Goal: Information Seeking & Learning: Understand process/instructions

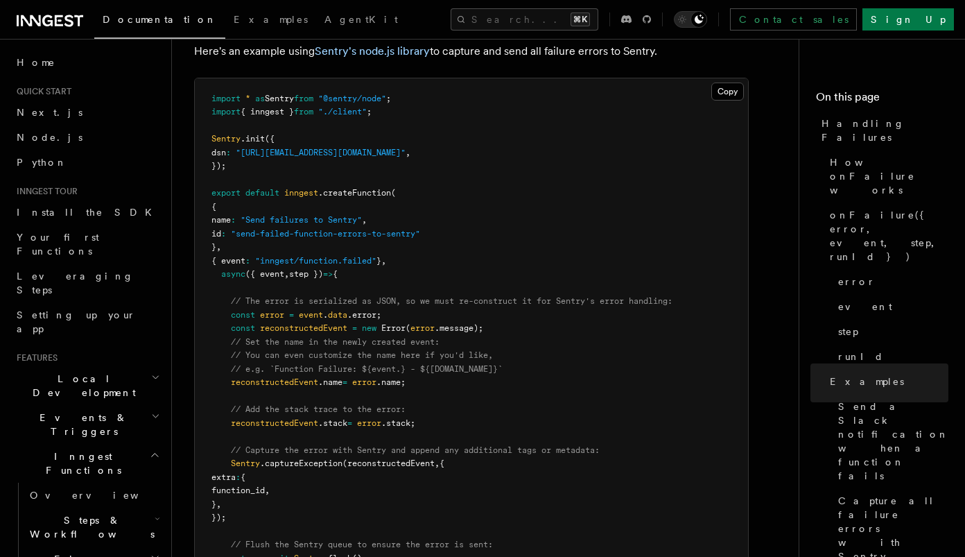
scroll to position [2355, 0]
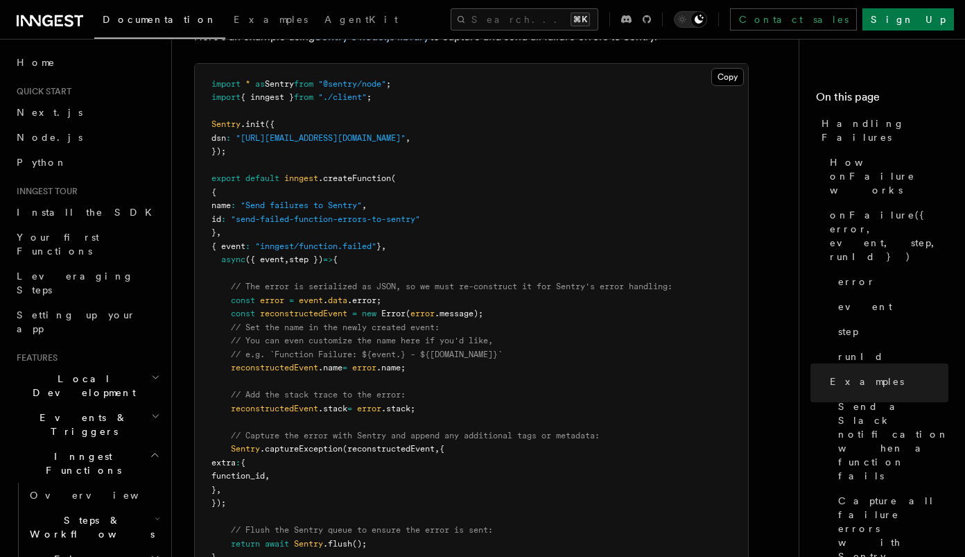
click at [312, 539] on span "Sentry" at bounding box center [308, 544] width 29 height 10
copy span "Sentry"
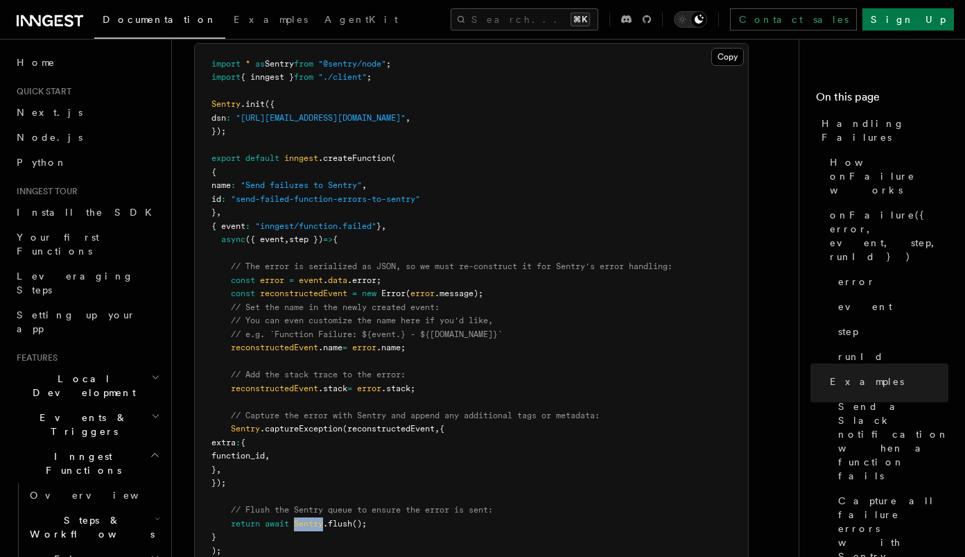
scroll to position [2376, 0]
drag, startPoint x: 368, startPoint y: 506, endPoint x: 299, endPoint y: 502, distance: 68.7
click at [299, 517] on span "return await Sentry .flush ();" at bounding box center [288, 522] width 155 height 10
drag, startPoint x: 295, startPoint y: 504, endPoint x: 367, endPoint y: 506, distance: 71.4
click at [367, 517] on span "return await Sentry .flush ();" at bounding box center [288, 522] width 155 height 10
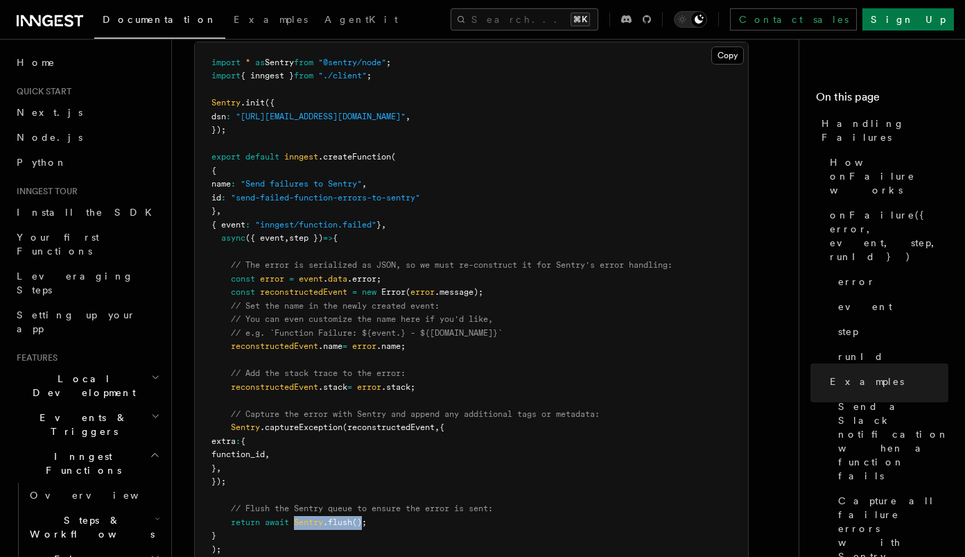
copy span "Sentry .flush ()"
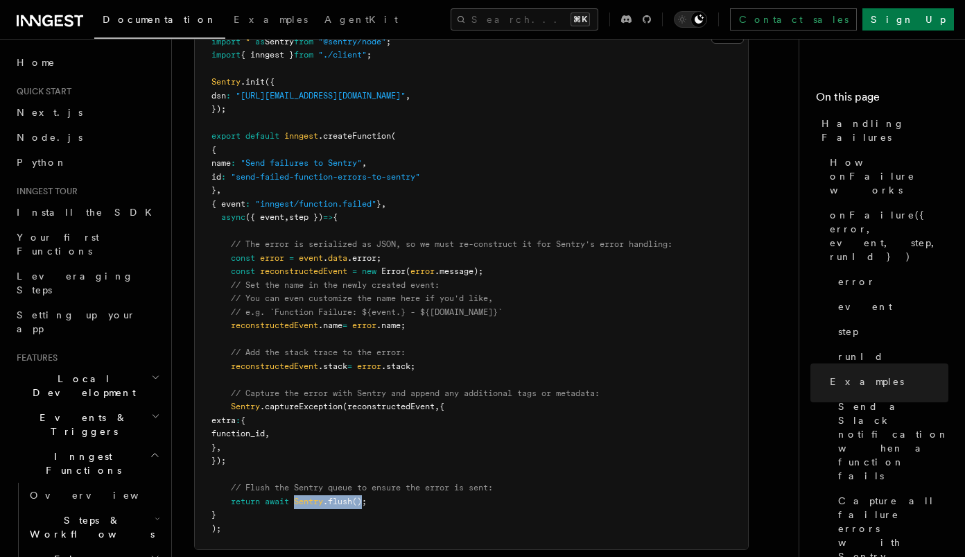
scroll to position [2400, 0]
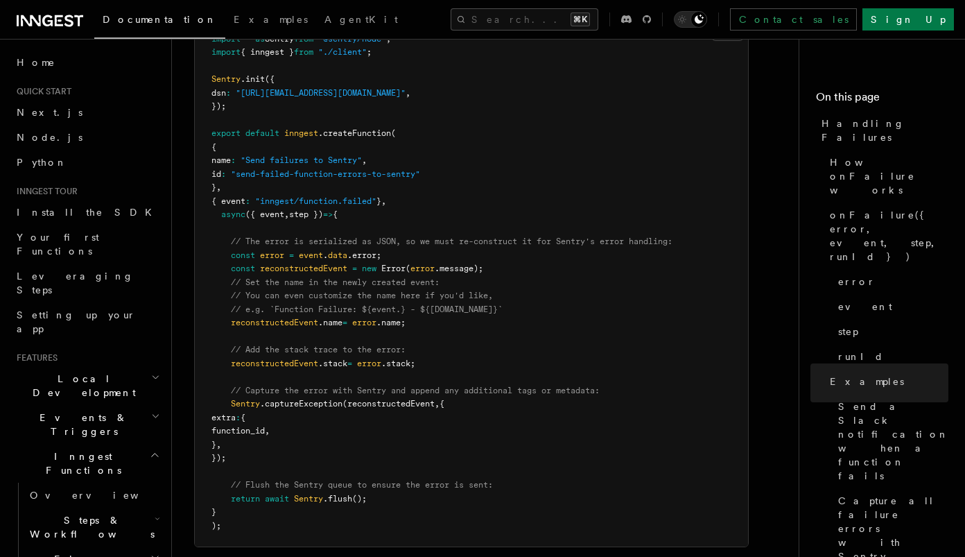
click at [543, 250] on pre "import * as Sentry from "@sentry/node" ; import { inngest } from "./client" ; S…" at bounding box center [471, 283] width 553 height 528
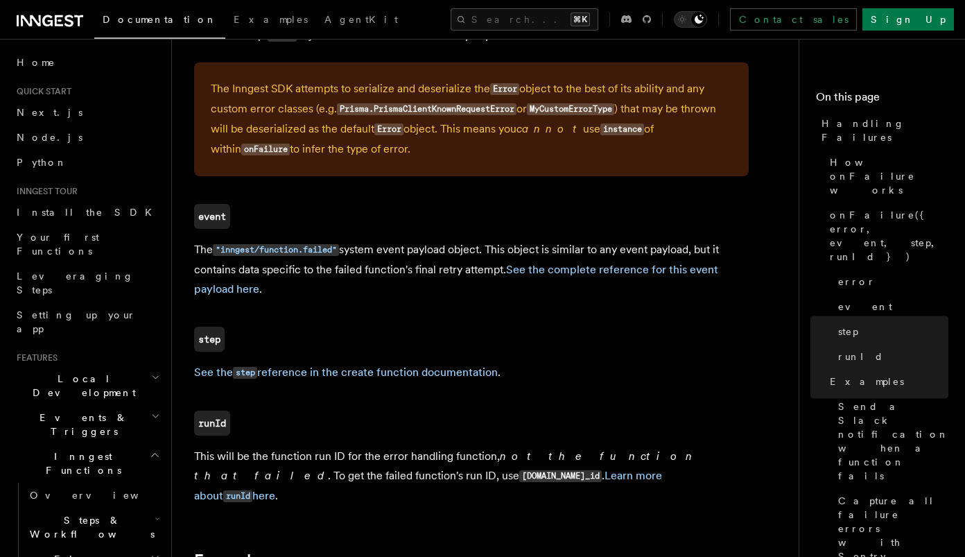
scroll to position [636, 0]
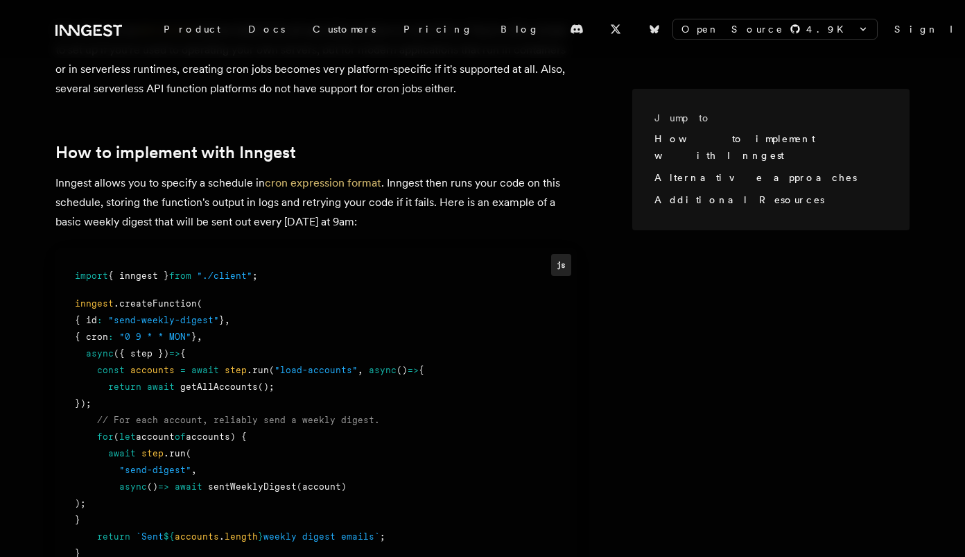
scroll to position [478, 0]
